Goal: Browse casually

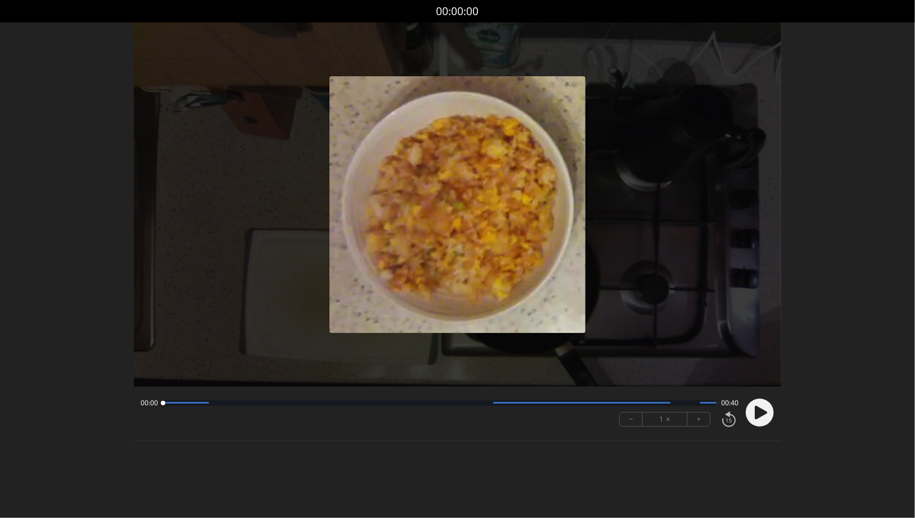
click at [756, 403] on circle at bounding box center [760, 412] width 28 height 28
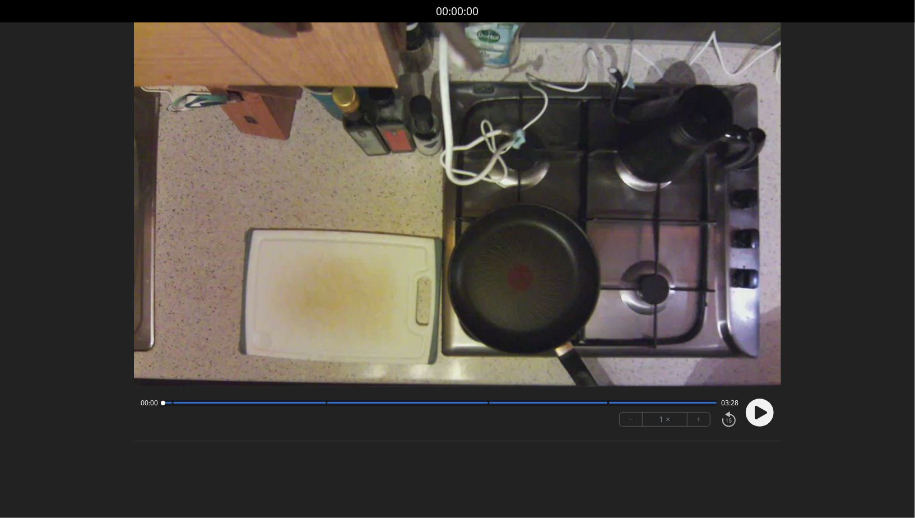
click at [762, 413] on icon at bounding box center [760, 412] width 12 height 13
click at [698, 424] on button "+" at bounding box center [698, 418] width 22 height 13
click at [625, 415] on button "−" at bounding box center [630, 418] width 23 height 13
click at [634, 416] on button "−" at bounding box center [630, 418] width 23 height 13
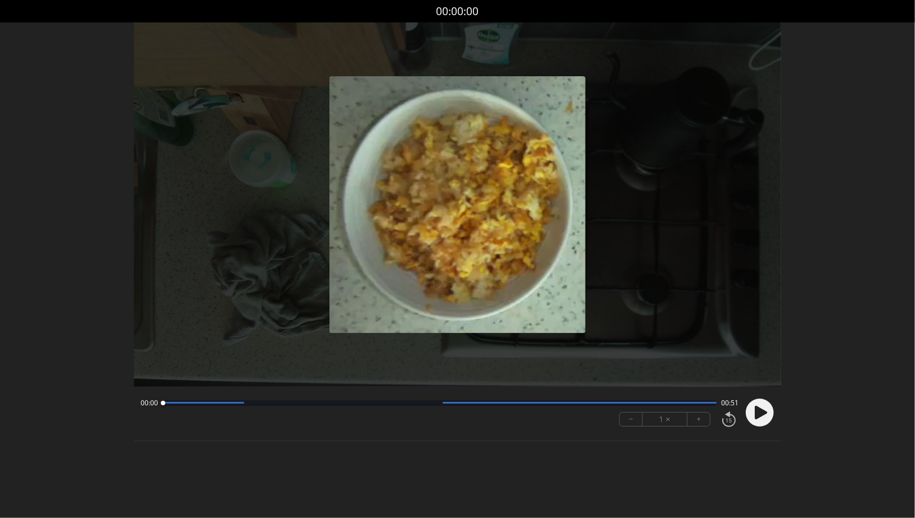
click at [768, 409] on circle at bounding box center [760, 412] width 28 height 28
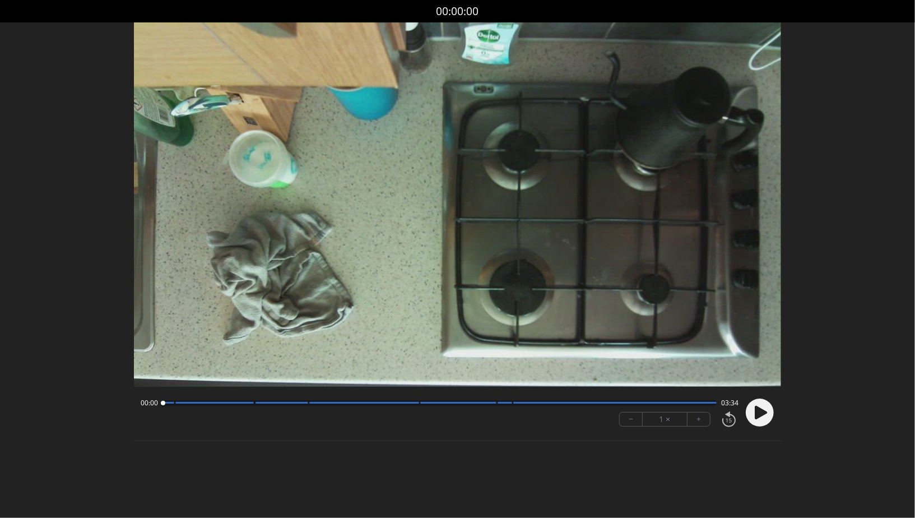
click at [763, 417] on circle at bounding box center [760, 412] width 28 height 28
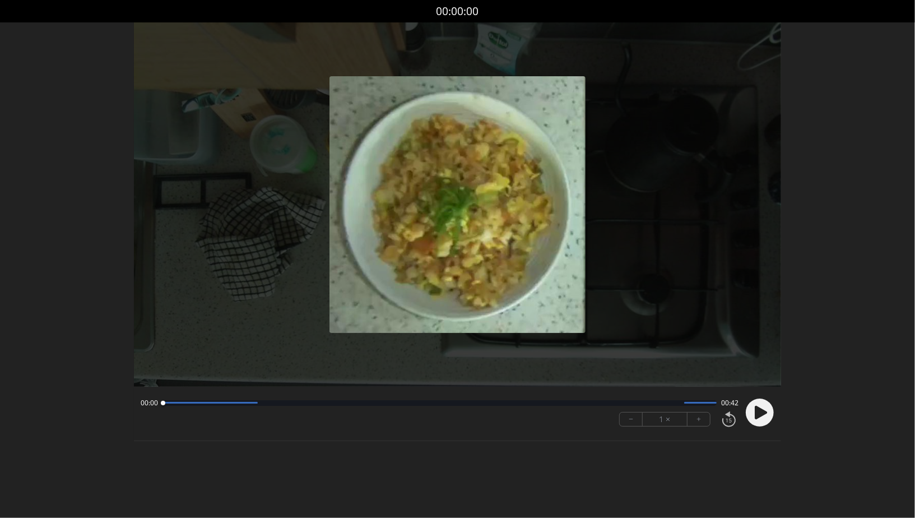
click at [764, 421] on circle at bounding box center [760, 412] width 28 height 28
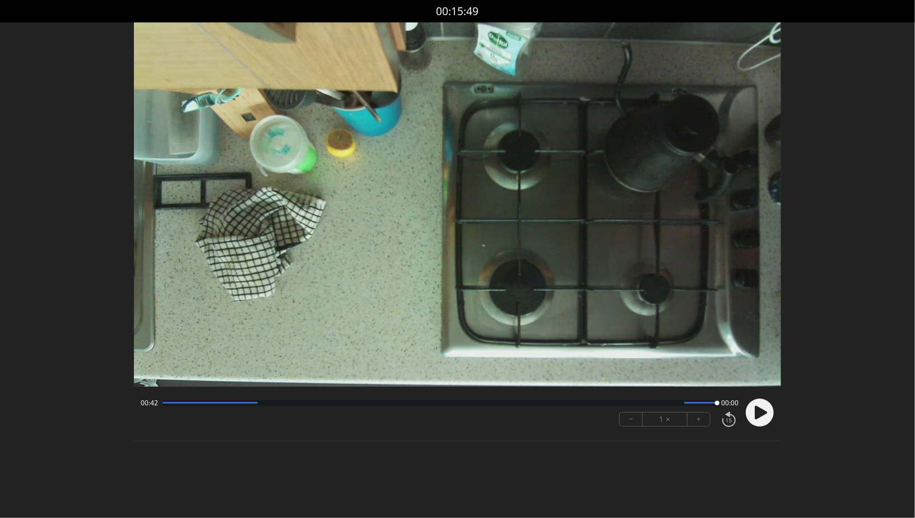
click at [496, 408] on div "00:42 00:00 − 1 × +" at bounding box center [437, 412] width 602 height 38
click at [488, 392] on div "00:00 00:42 00:00 − 1 × + Hmm. There was an issue saving, try again. ********* …" at bounding box center [457, 413] width 647 height 54
click at [532, 400] on div at bounding box center [439, 403] width 554 height 6
click at [551, 399] on div "00:28 00:14" at bounding box center [440, 402] width 598 height 9
click at [589, 407] on div "00:28 00:14" at bounding box center [440, 402] width 598 height 9
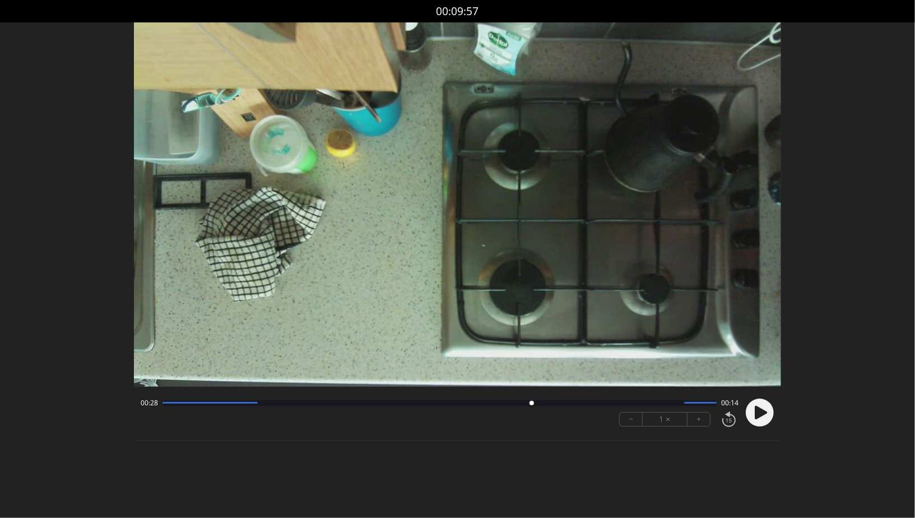
click at [711, 406] on div at bounding box center [439, 403] width 554 height 6
drag, startPoint x: 713, startPoint y: 404, endPoint x: 721, endPoint y: 403, distance: 8.0
click at [719, 404] on div at bounding box center [713, 402] width 15 height 15
click at [597, 403] on div at bounding box center [439, 403] width 554 height 6
click at [644, 401] on div at bounding box center [439, 403] width 554 height 6
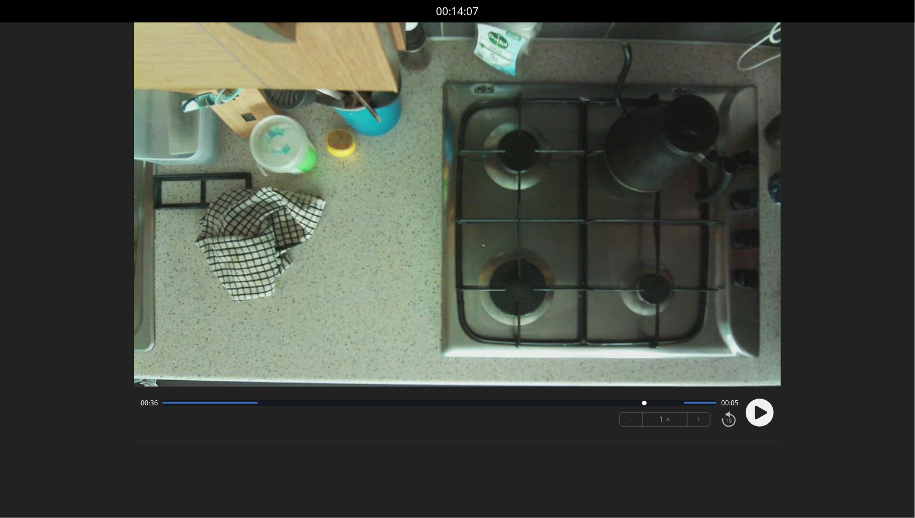
click at [664, 401] on div at bounding box center [439, 403] width 554 height 6
click at [409, 403] on div at bounding box center [439, 403] width 554 height 6
click at [348, 395] on div "00:18 00:23 − 1 × +" at bounding box center [437, 412] width 602 height 38
click at [312, 399] on div "00:18 00:23" at bounding box center [440, 402] width 598 height 9
click at [295, 397] on div "00:18 00:23 − 1 × +" at bounding box center [437, 412] width 602 height 38
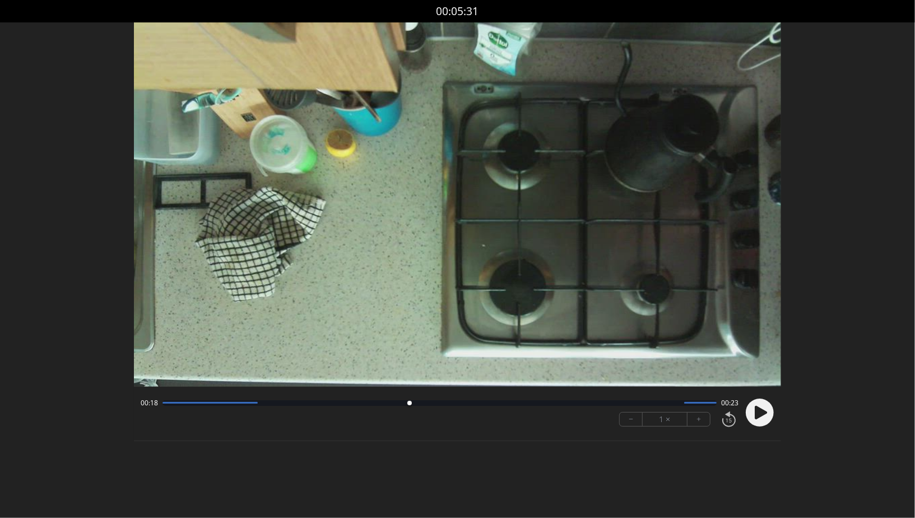
click at [285, 404] on div at bounding box center [439, 403] width 554 height 6
click at [260, 406] on div "00:09 00:33" at bounding box center [440, 402] width 598 height 9
click at [300, 405] on div at bounding box center [439, 403] width 554 height 6
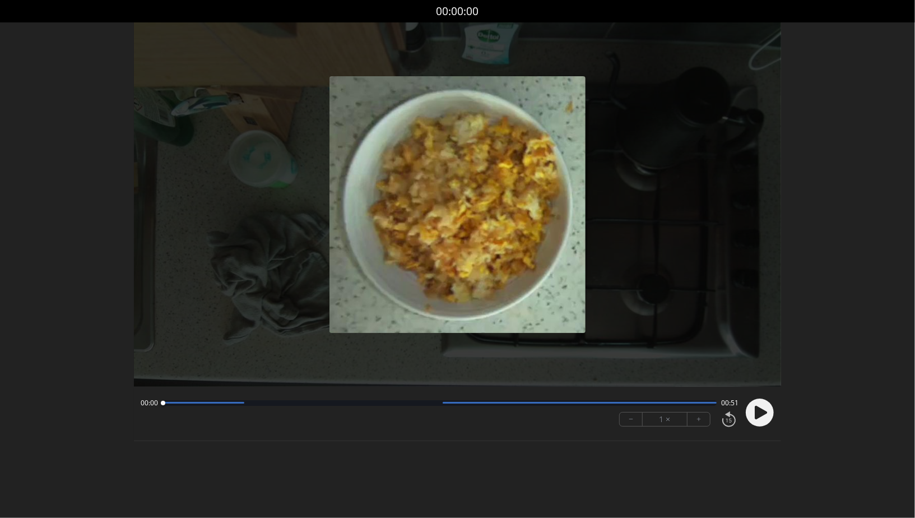
click at [439, 402] on div at bounding box center [439, 403] width 554 height 6
